Goal: Information Seeking & Learning: Learn about a topic

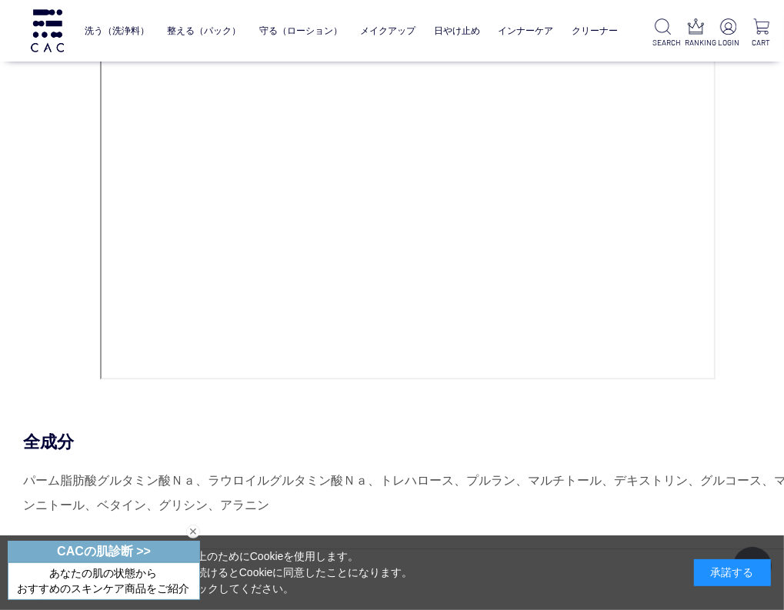
scroll to position [6617, 0]
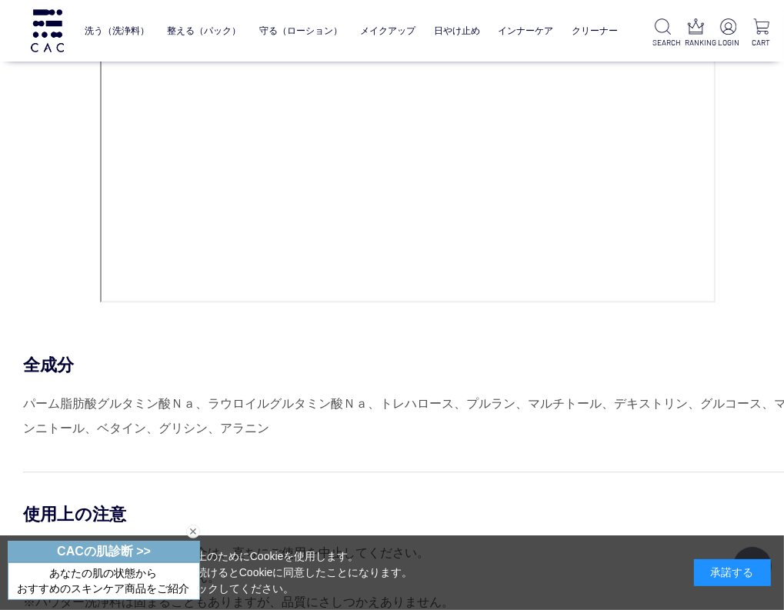
click at [599, 362] on div "全成分" at bounding box center [407, 365] width 769 height 22
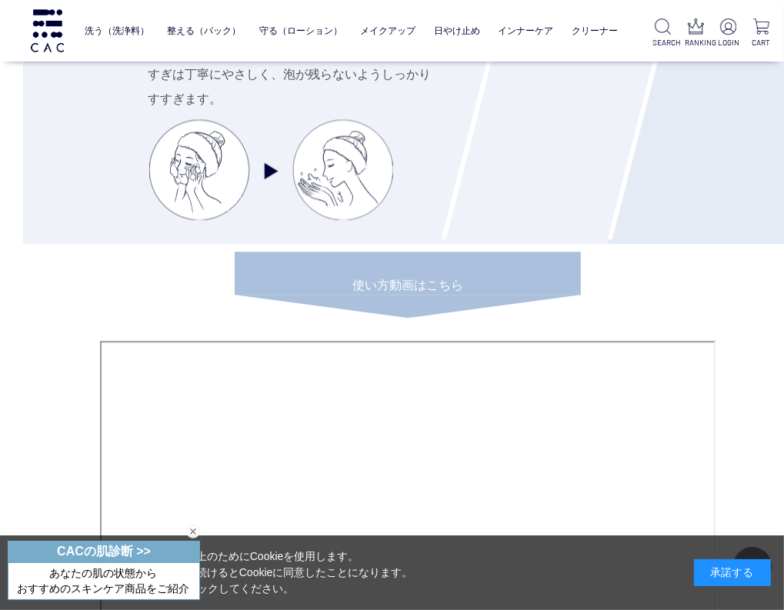
scroll to position [6463, 0]
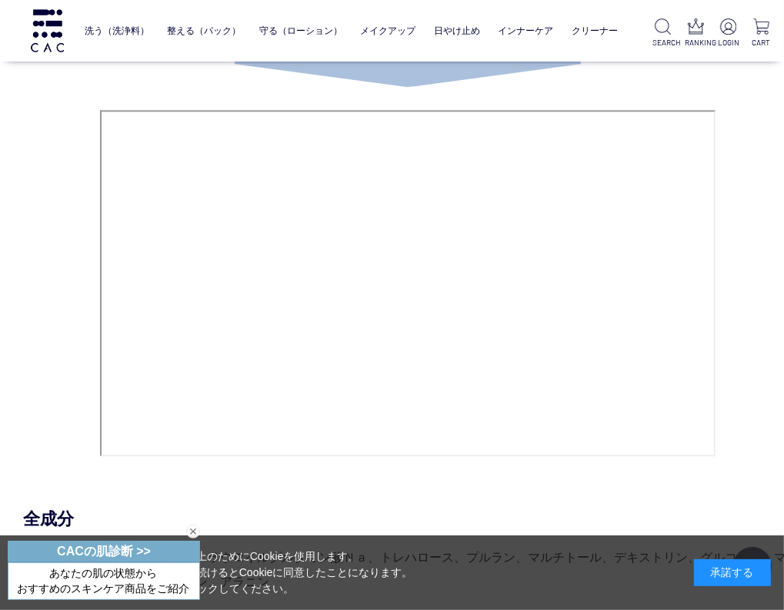
click at [505, 495] on div "HOW TO USE STEP.1 洗浄料 洗う パウダー洗浄料と、ぬるま湯で濡らした泡立てネットをボウルに入れます。パウダー洗浄料をとかすように、まわす・揉…" at bounding box center [407, 395] width 769 height 1744
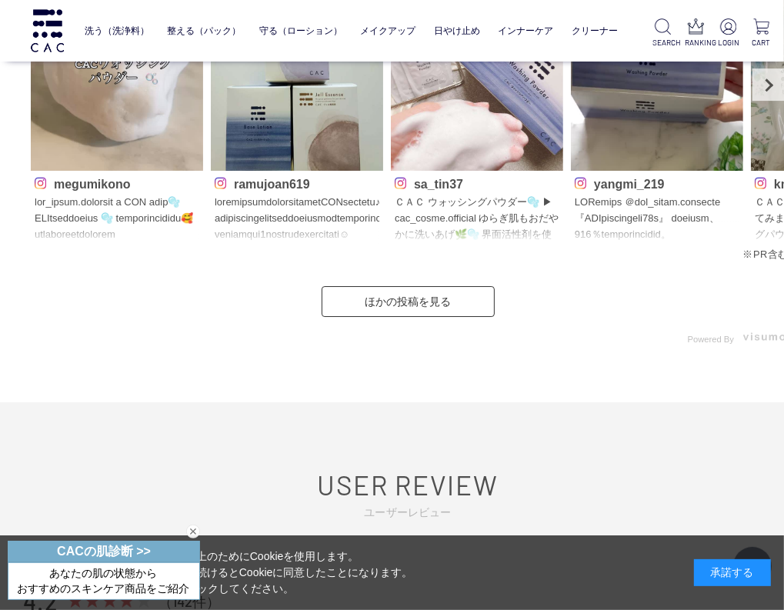
scroll to position [7156, 0]
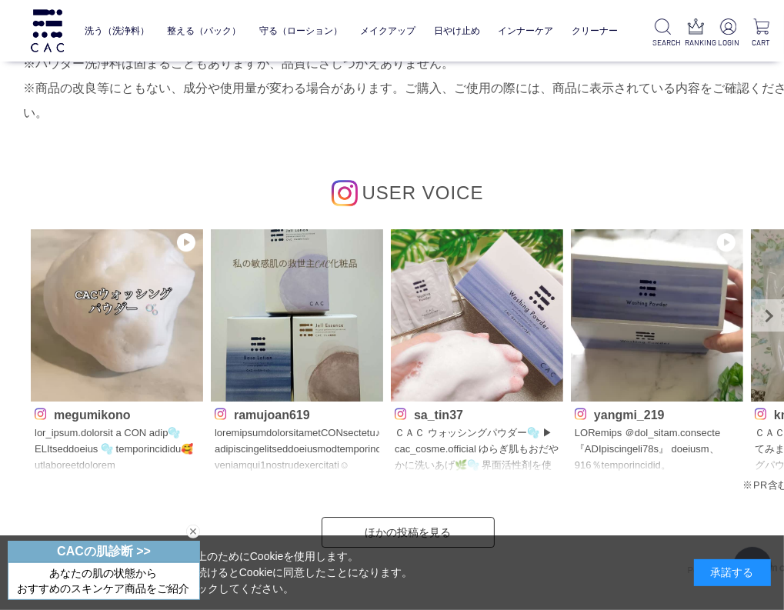
click at [769, 310] on link "Next" at bounding box center [769, 315] width 32 height 32
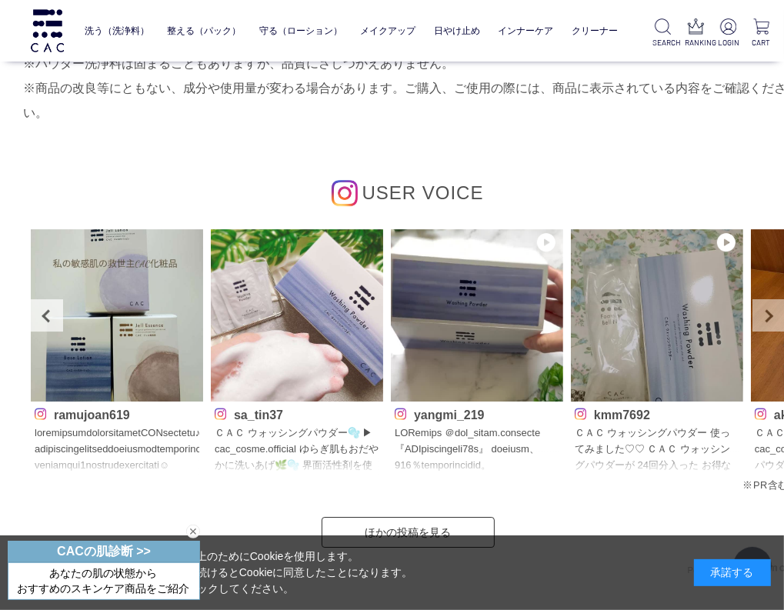
click at [769, 310] on link "Next" at bounding box center [769, 315] width 32 height 32
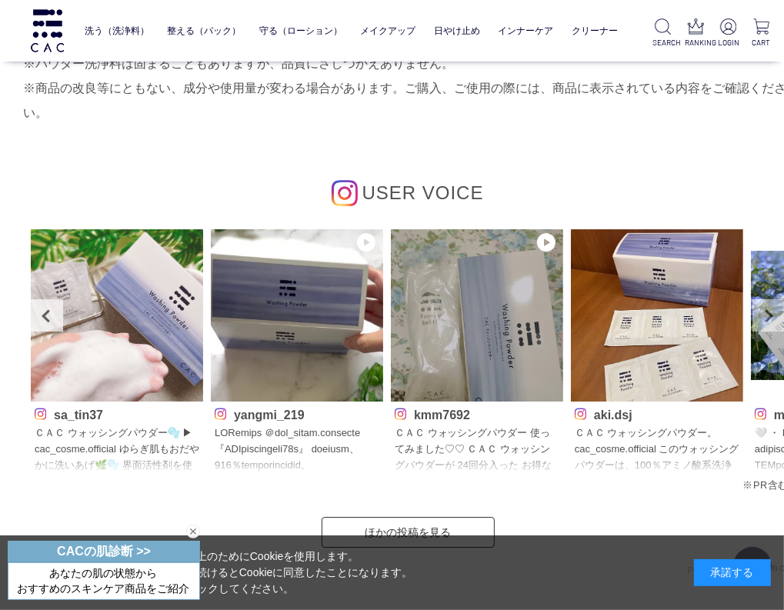
click at [767, 315] on link "Next" at bounding box center [769, 315] width 32 height 32
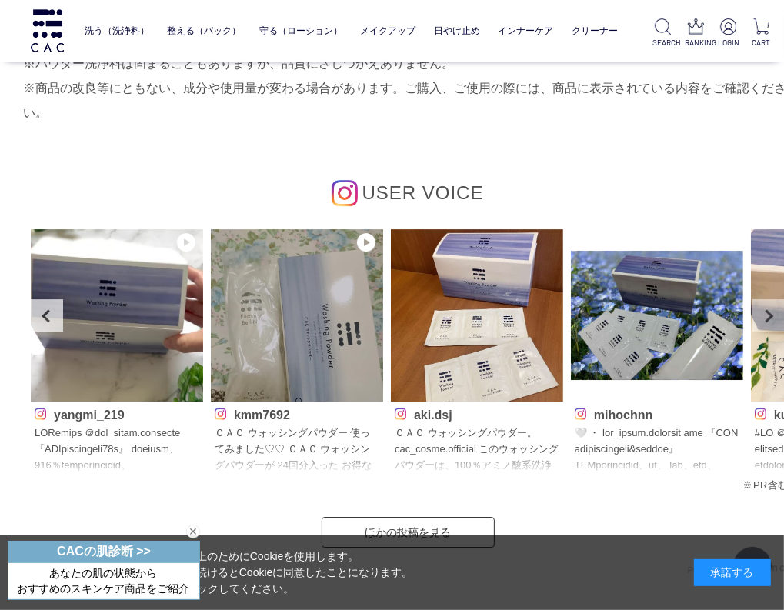
click at [767, 315] on link "Next" at bounding box center [769, 315] width 32 height 32
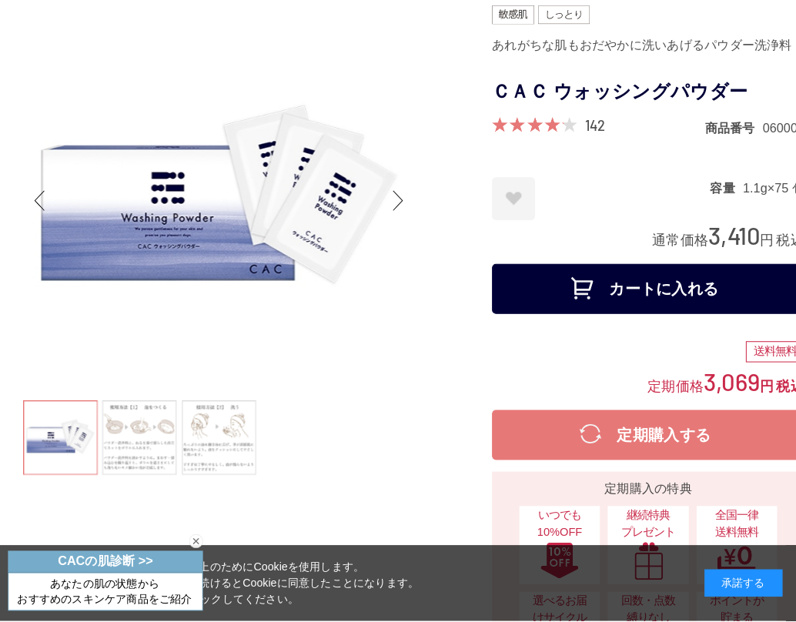
scroll to position [0, 0]
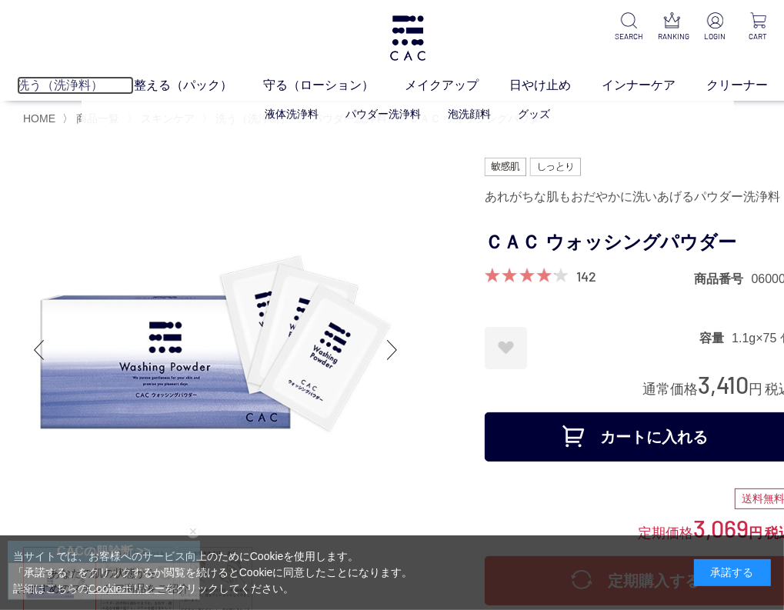
click at [71, 82] on link "洗う（洗浄料）" at bounding box center [75, 85] width 117 height 18
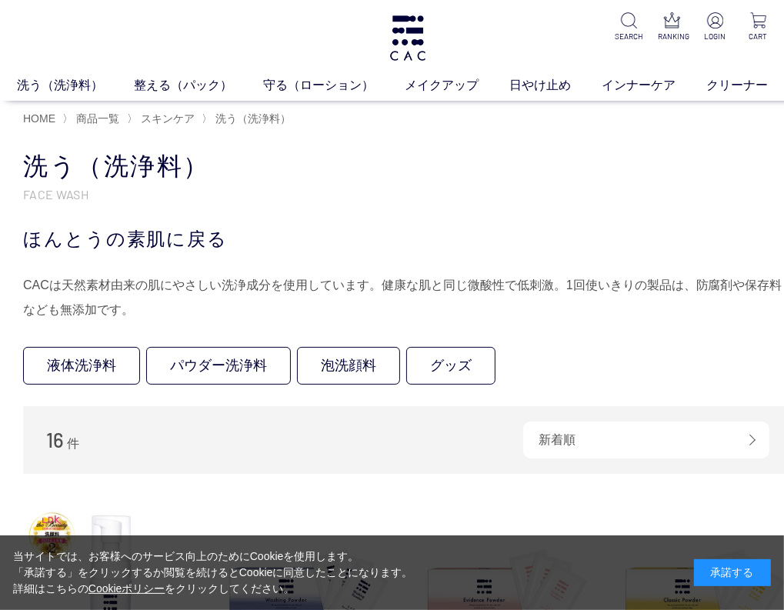
scroll to position [154, 0]
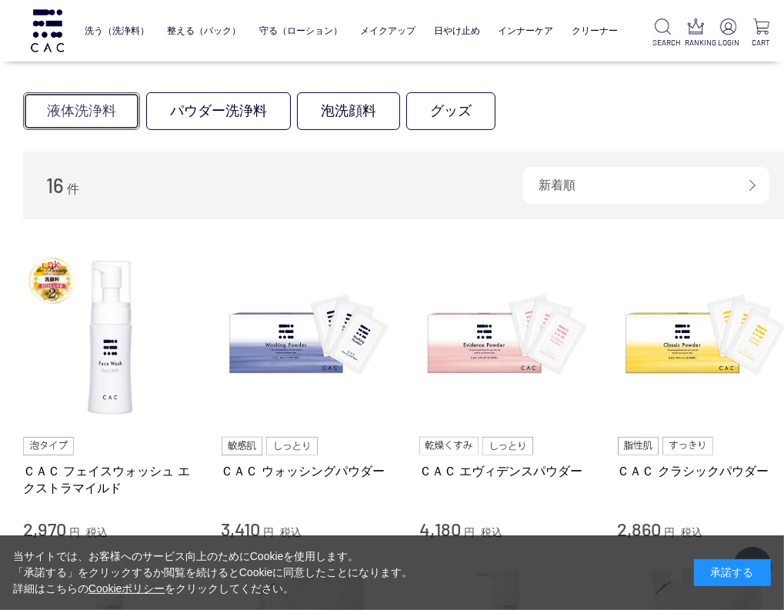
click at [57, 101] on link "液体洗浄料" at bounding box center [81, 111] width 117 height 38
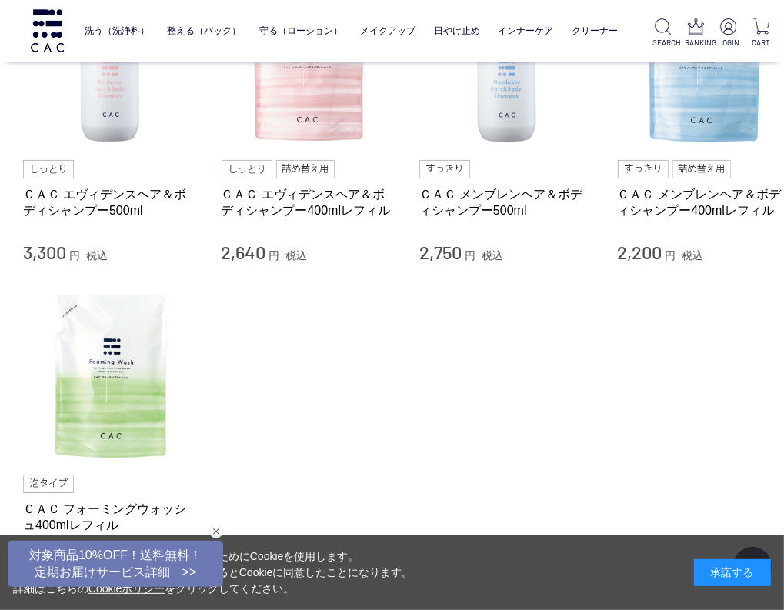
scroll to position [154, 0]
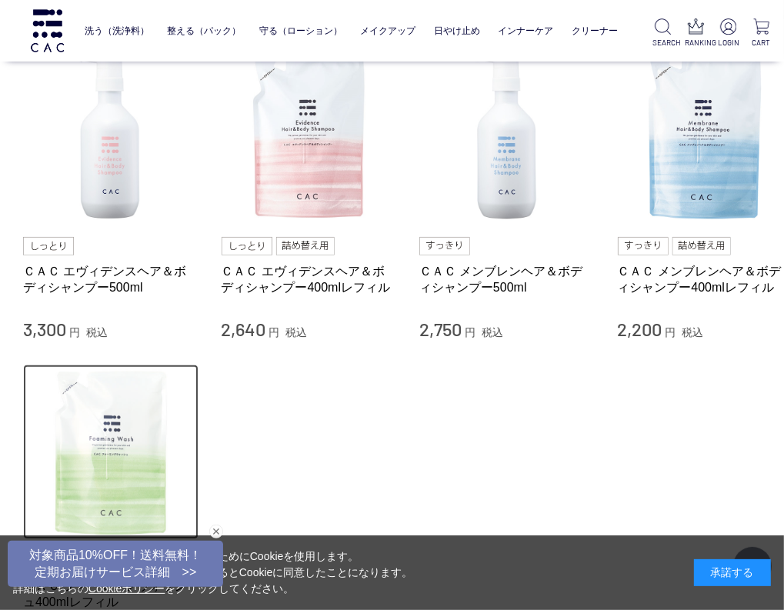
click at [114, 439] on img at bounding box center [110, 452] width 175 height 175
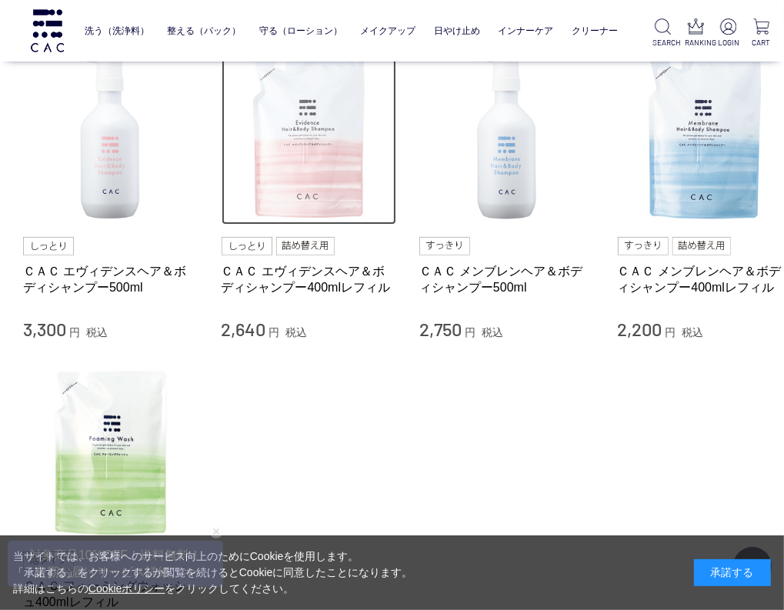
click at [289, 175] on img at bounding box center [309, 137] width 175 height 175
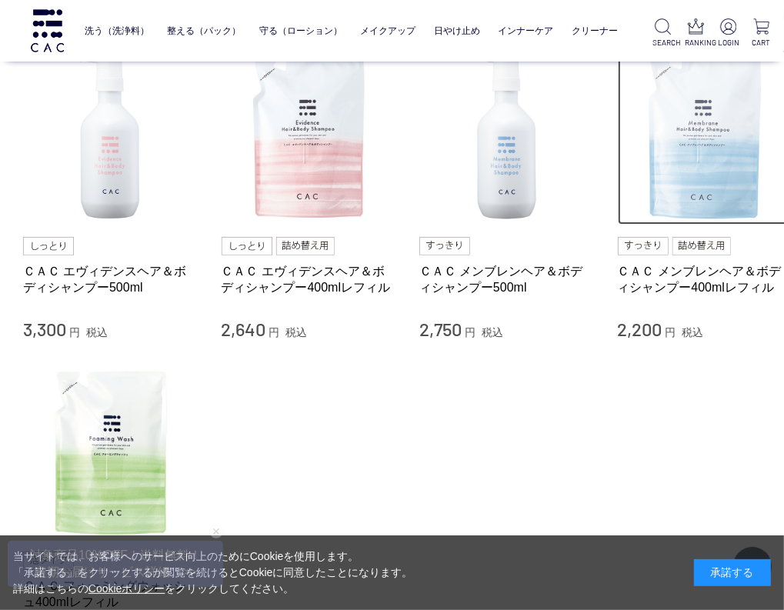
click at [708, 161] on img at bounding box center [705, 137] width 175 height 175
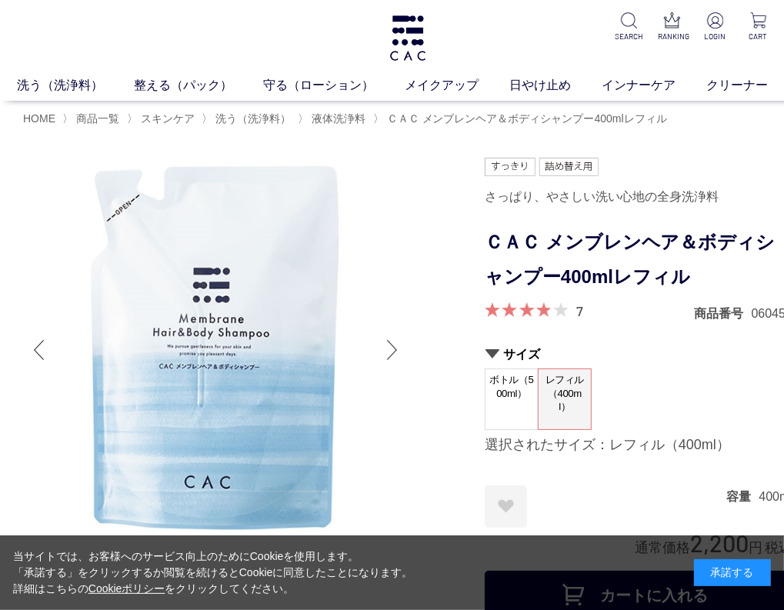
scroll to position [77, 0]
